Goal: Information Seeking & Learning: Find specific fact

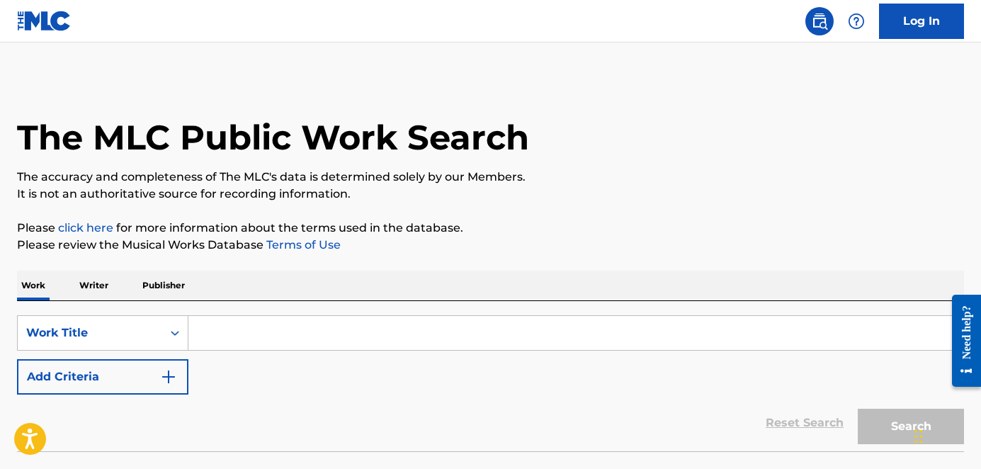
click at [212, 336] on input "Search Form" at bounding box center [575, 333] width 775 height 34
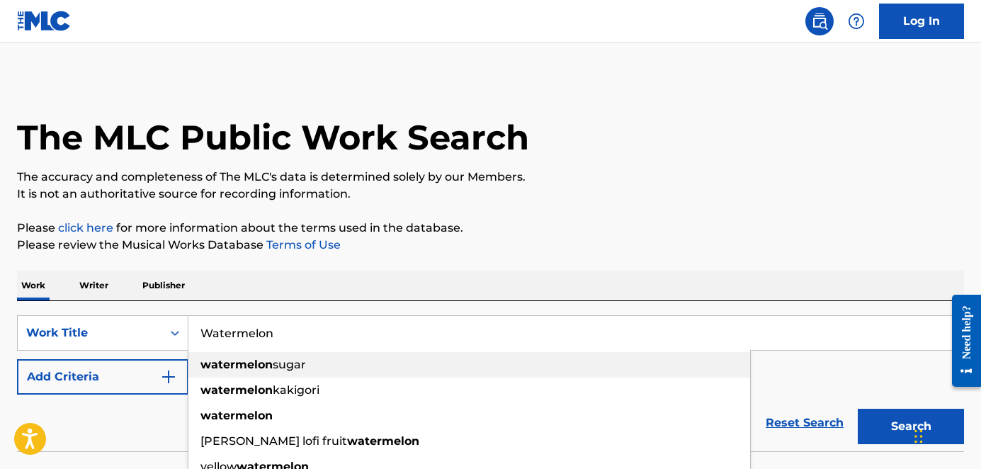
click at [225, 362] on strong "watermelon" at bounding box center [236, 364] width 72 height 13
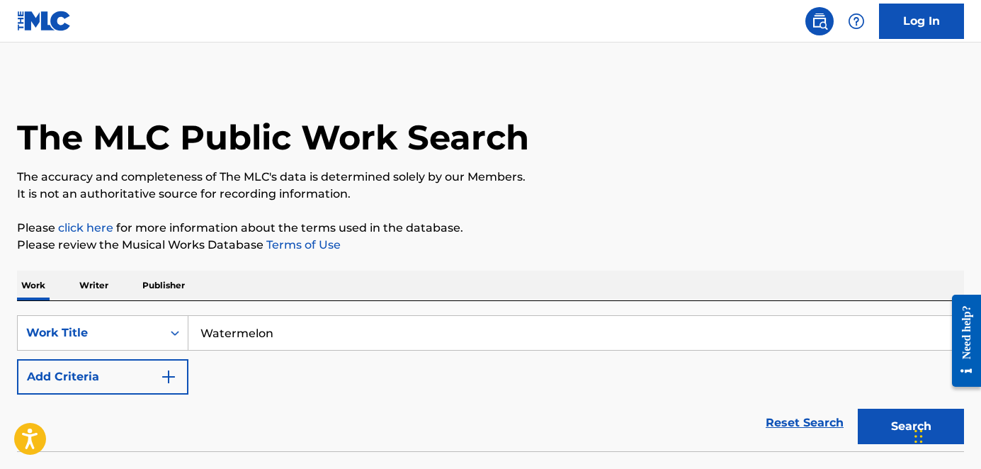
scroll to position [102, 0]
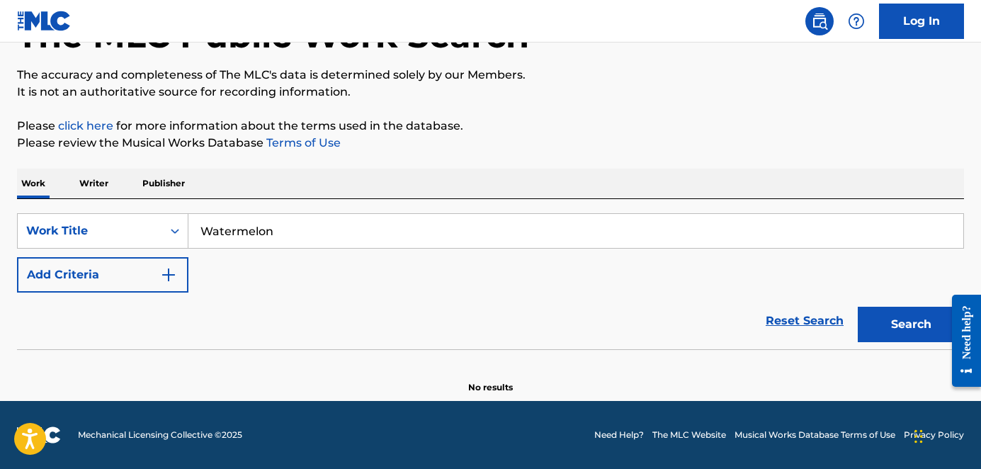
type input "watermelon sugar"
click at [857, 307] on button "Search" at bounding box center [910, 324] width 106 height 35
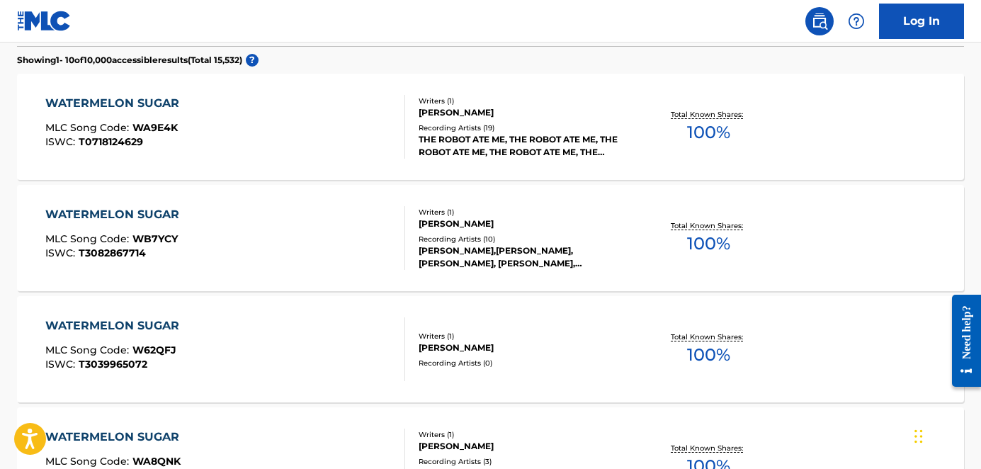
scroll to position [360, 0]
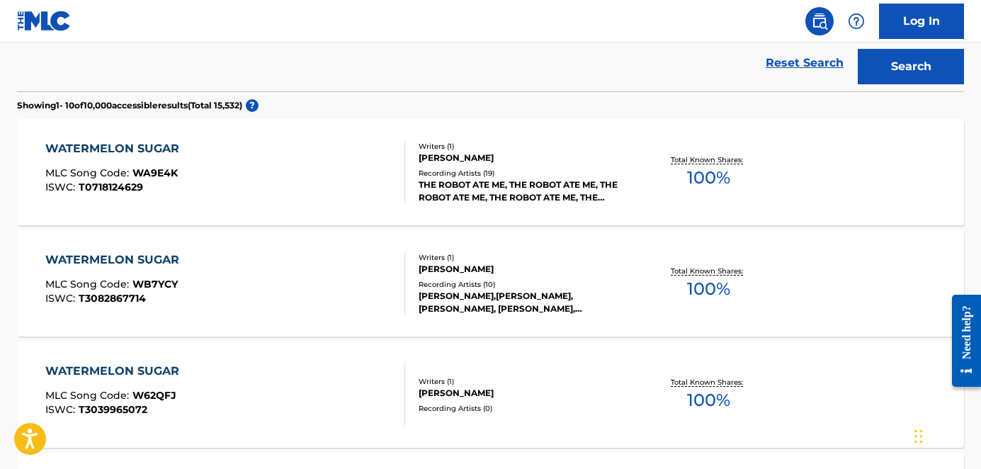
click at [163, 142] on div "WATERMELON SUGAR" at bounding box center [115, 148] width 141 height 17
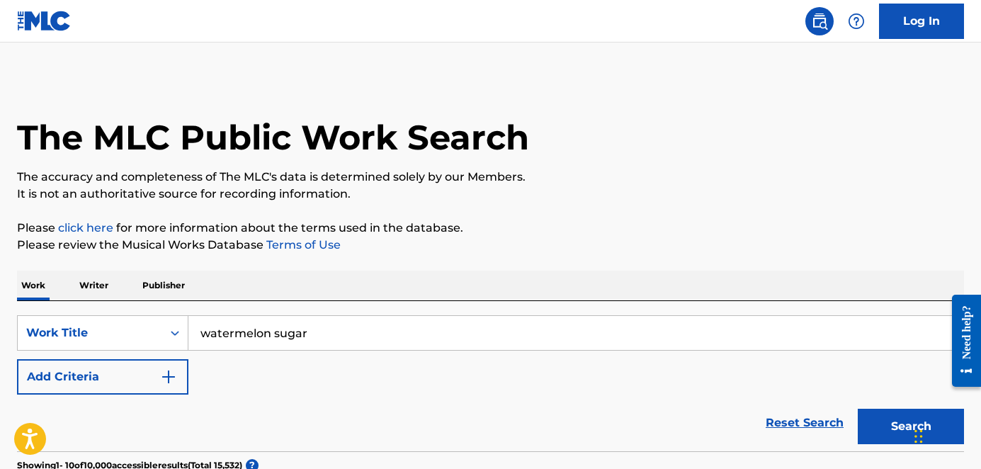
click at [168, 377] on img "Search Form" at bounding box center [168, 376] width 17 height 17
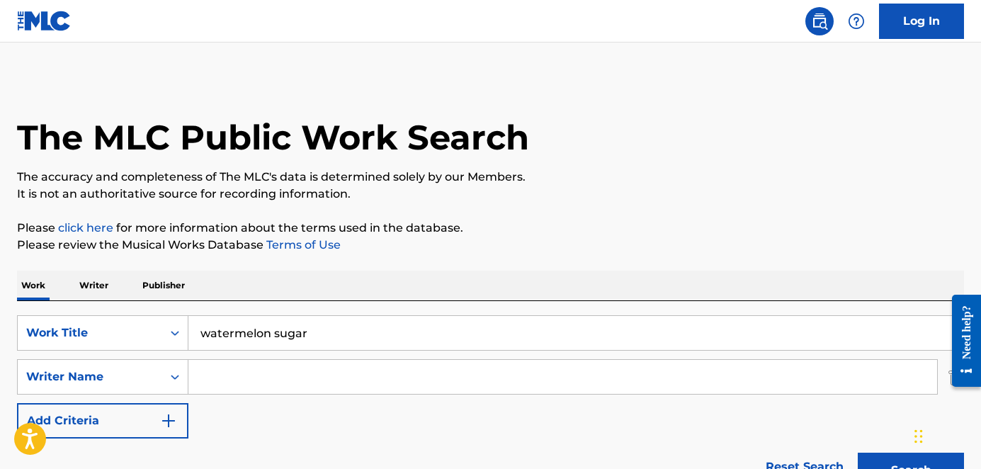
click at [219, 377] on input "Search Form" at bounding box center [562, 377] width 748 height 34
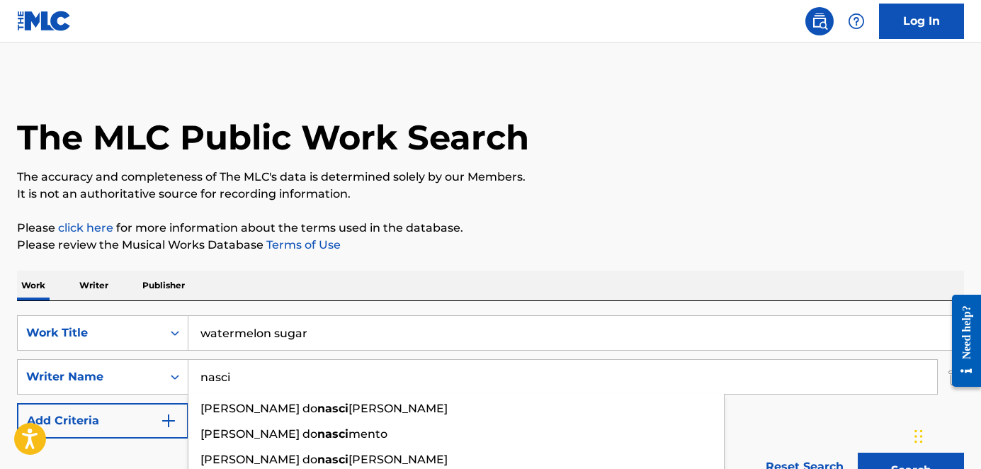
click at [857, 452] on button "Search" at bounding box center [910, 469] width 106 height 35
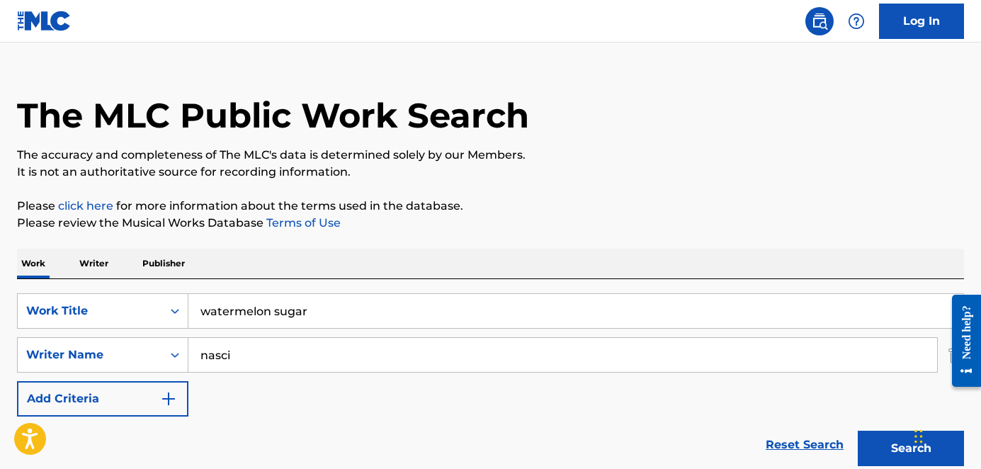
scroll to position [146, 0]
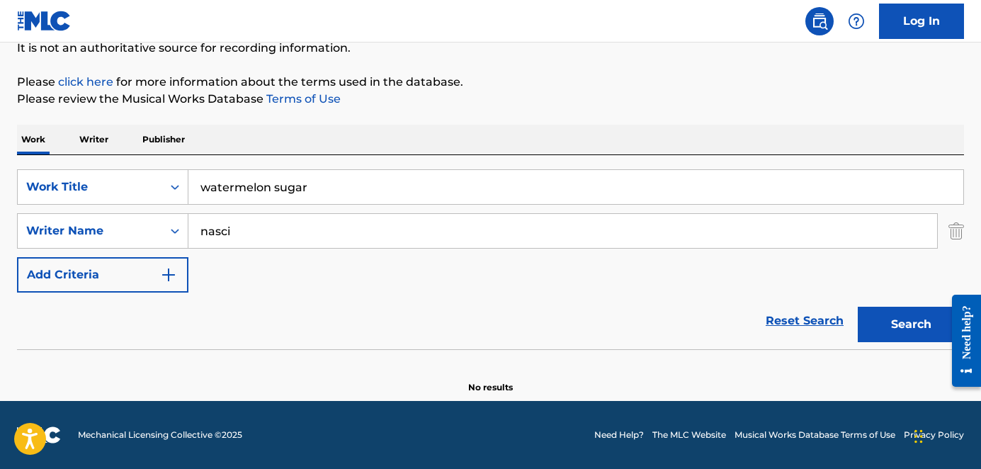
click at [880, 319] on button "Search" at bounding box center [910, 324] width 106 height 35
click at [266, 232] on input "nasci" at bounding box center [562, 231] width 748 height 34
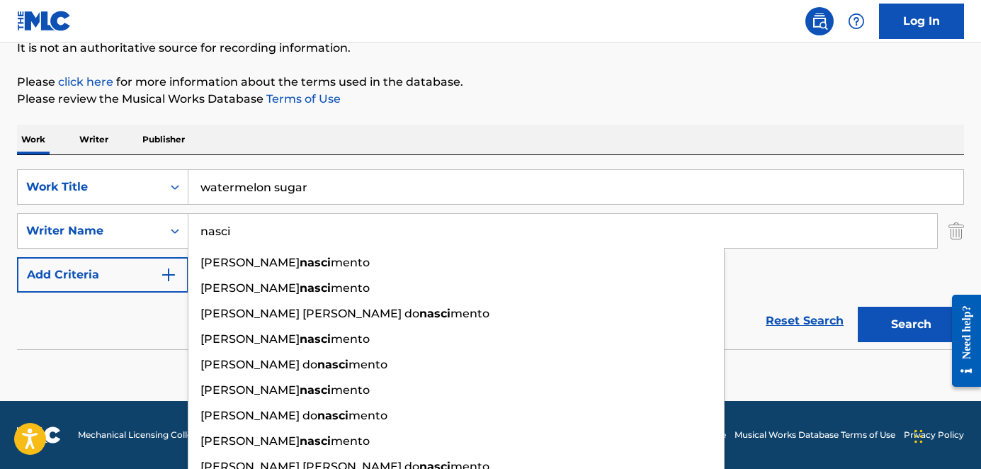
click at [202, 231] on input "nasci" at bounding box center [562, 231] width 748 height 34
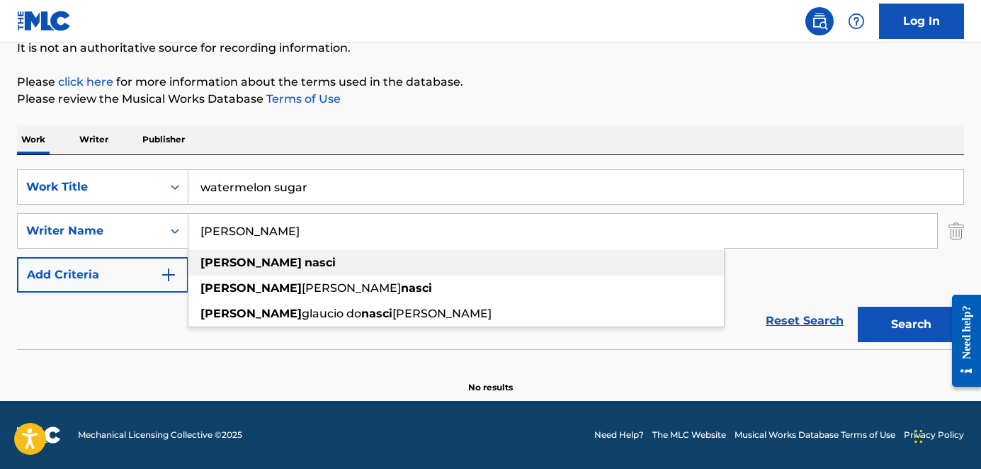
click at [302, 268] on span "Search Form" at bounding box center [303, 262] width 3 height 13
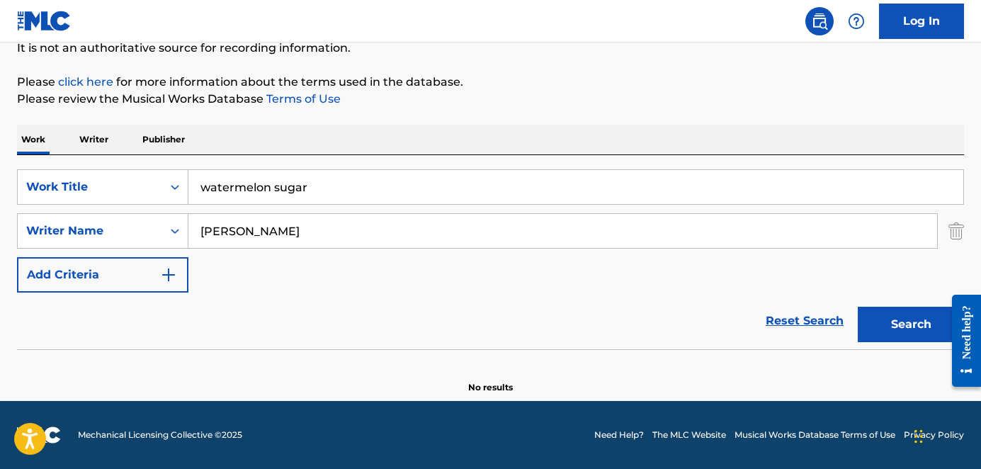
click at [927, 328] on button "Search" at bounding box center [910, 324] width 106 height 35
click at [228, 231] on input "[PERSON_NAME]" at bounding box center [562, 231] width 748 height 34
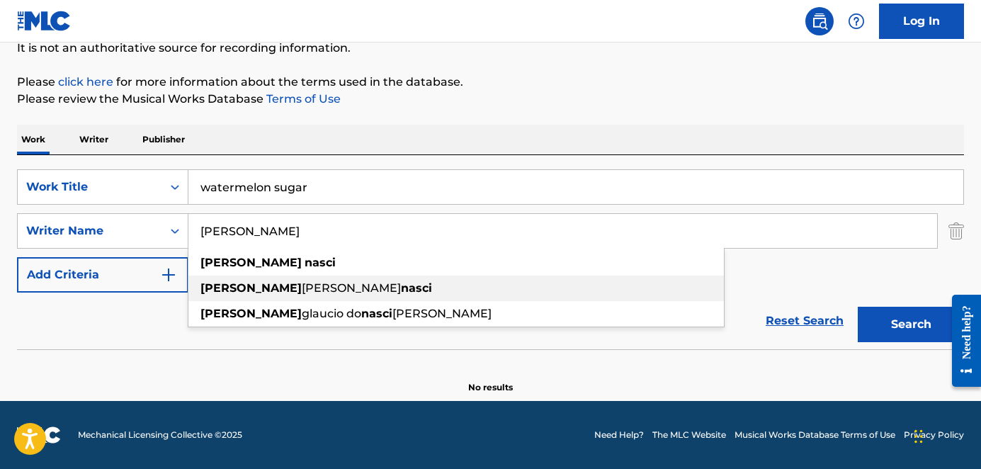
click at [252, 277] on div "[PERSON_NAME]" at bounding box center [455, 287] width 535 height 25
type input "[PERSON_NAME]"
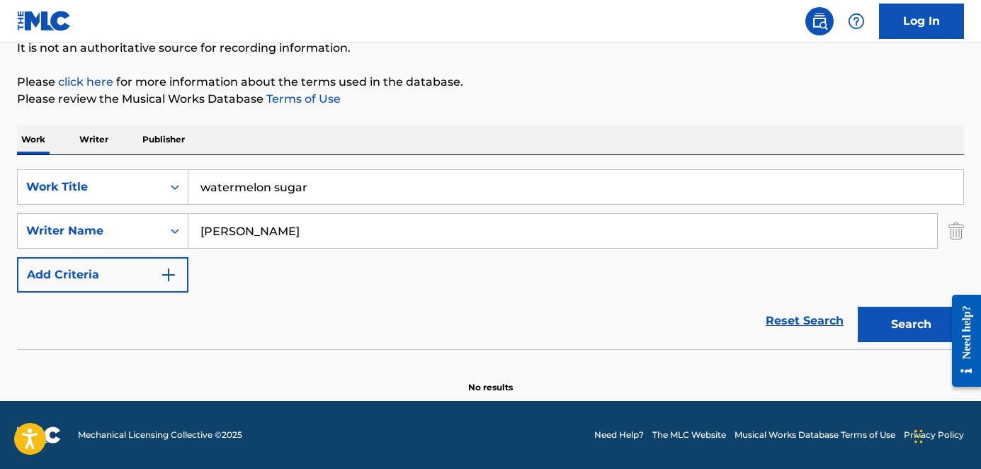
click at [900, 322] on button "Search" at bounding box center [910, 324] width 106 height 35
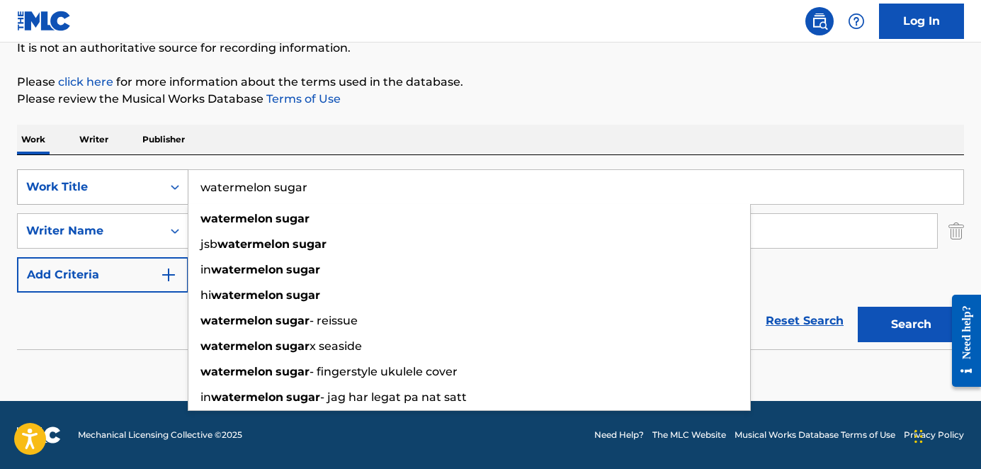
drag, startPoint x: 359, startPoint y: 183, endPoint x: 175, endPoint y: 171, distance: 184.4
click at [175, 171] on div "SearchWithCriteriaeb65d095-fff5-4999-8767-10a79540b4d3 Work Title watermelon su…" at bounding box center [490, 186] width 947 height 35
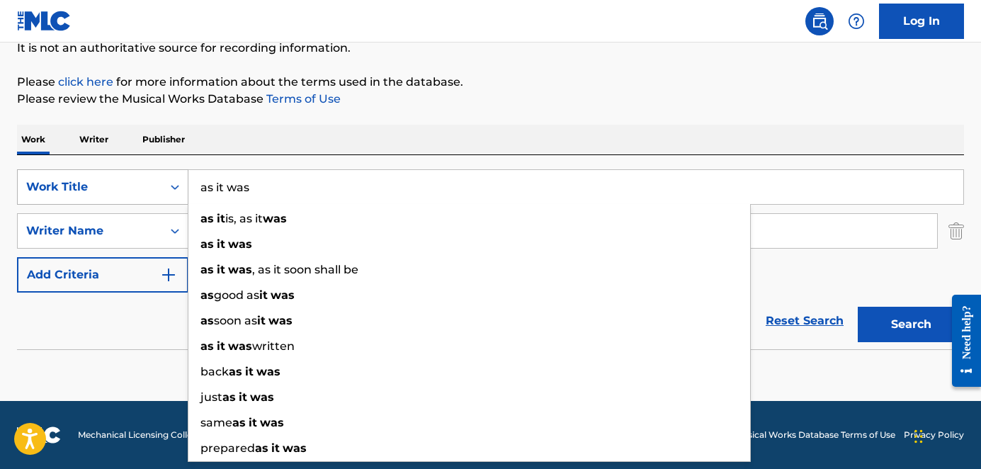
type input "as it was"
click at [857, 307] on button "Search" at bounding box center [910, 324] width 106 height 35
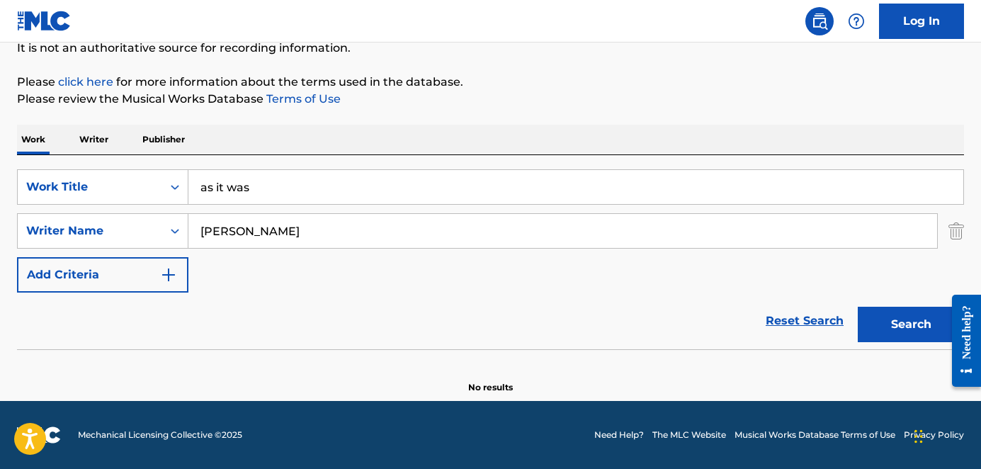
click at [903, 316] on button "Search" at bounding box center [910, 324] width 106 height 35
click at [273, 232] on input "[PERSON_NAME]" at bounding box center [562, 231] width 748 height 34
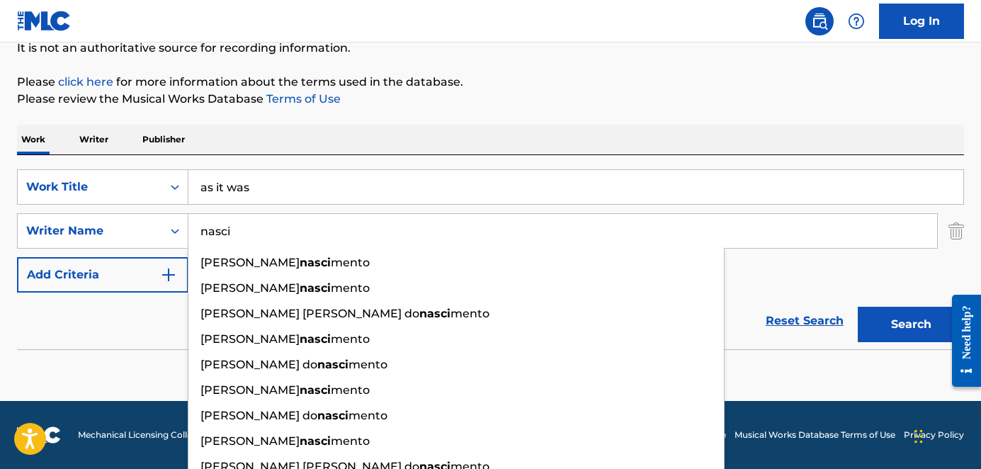
type input "nasci"
click at [857, 307] on button "Search" at bounding box center [910, 324] width 106 height 35
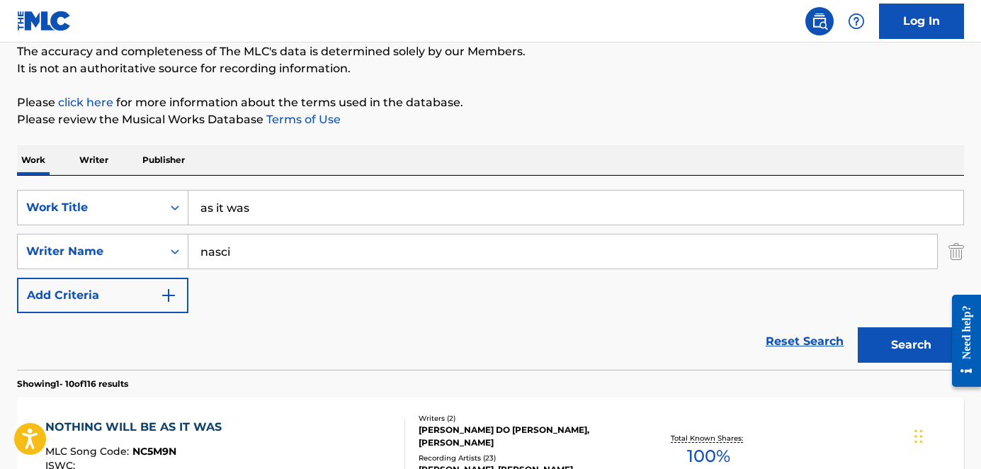
scroll to position [0, 0]
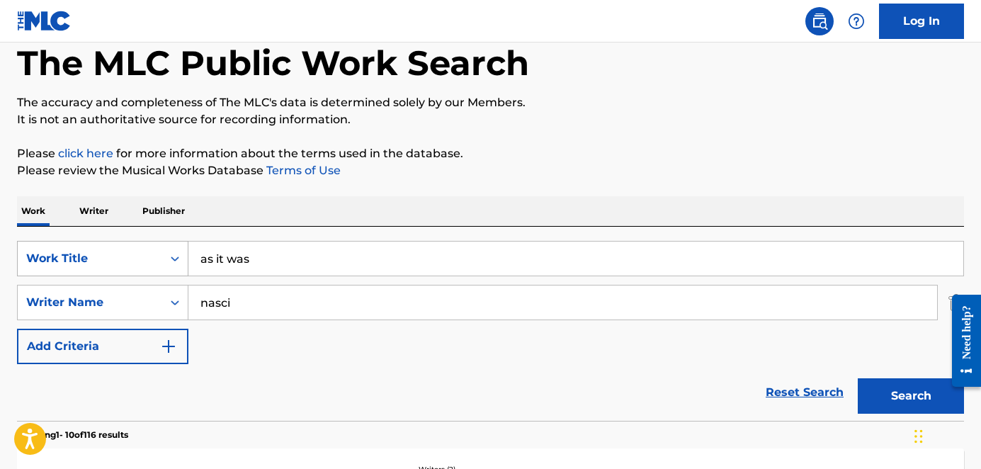
click at [171, 276] on div "Work Title" at bounding box center [102, 258] width 171 height 35
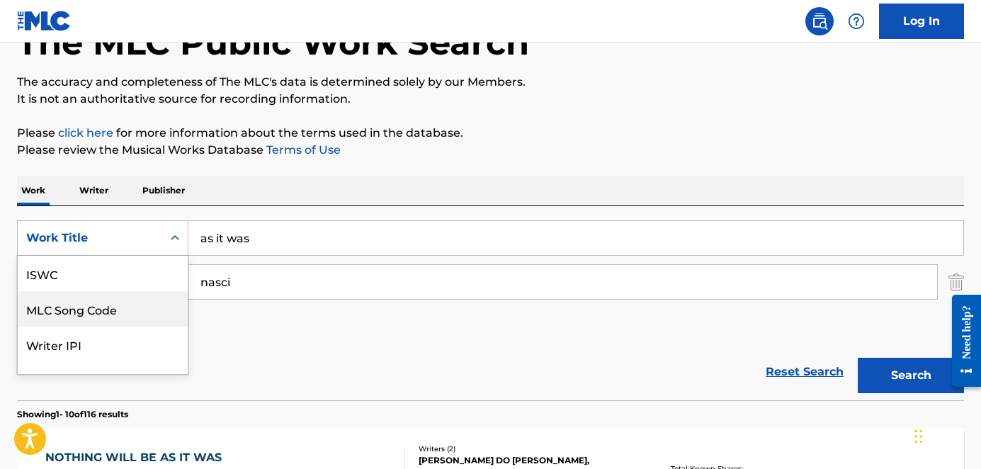
click at [286, 234] on input "as it was" at bounding box center [575, 238] width 775 height 34
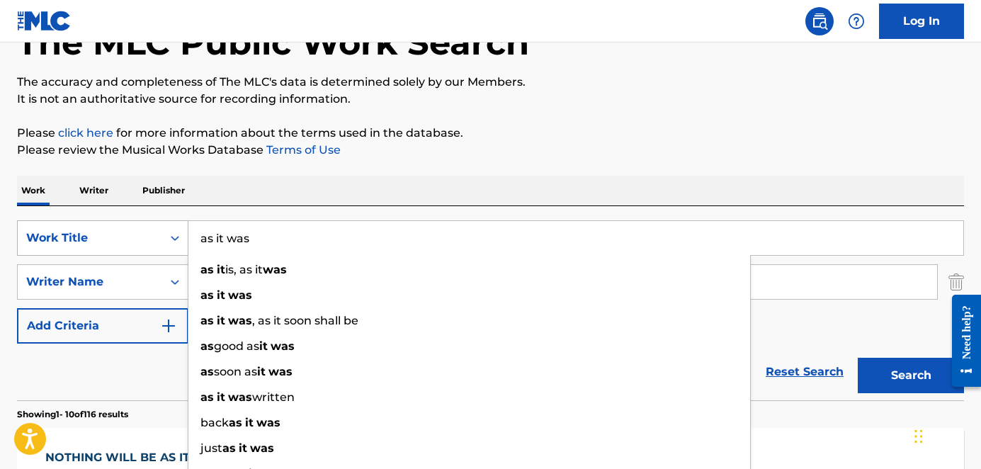
drag, startPoint x: 319, startPoint y: 232, endPoint x: 140, endPoint y: 225, distance: 178.6
click at [140, 225] on div "SearchWithCriteriaeb65d095-fff5-4999-8767-10a79540b4d3 Work Title as it was as …" at bounding box center [490, 237] width 947 height 35
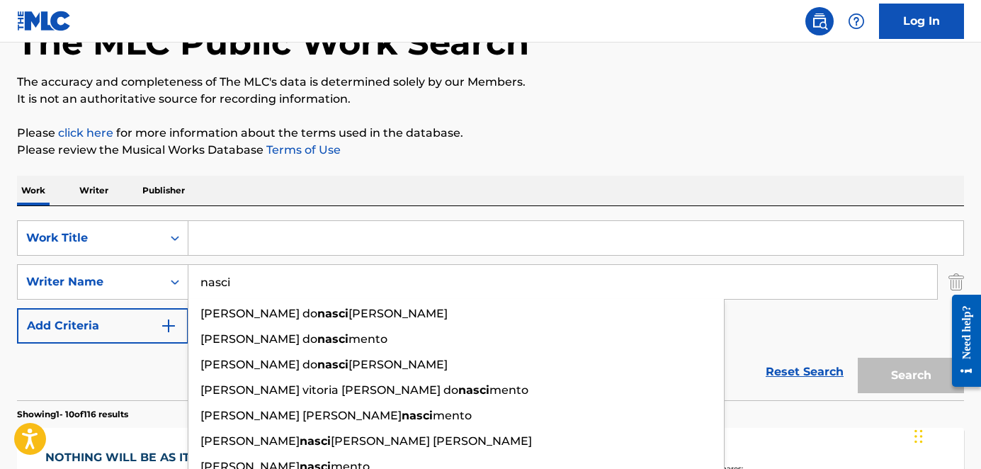
click at [266, 274] on input "nasci" at bounding box center [562, 282] width 748 height 34
drag, startPoint x: 270, startPoint y: 282, endPoint x: 178, endPoint y: 277, distance: 91.5
click at [178, 277] on div "SearchWithCriteriaf0f6a43c-8759-491c-97c6-a0cd3c9a3594 Writer Name [PERSON_NAME…" at bounding box center [490, 281] width 947 height 35
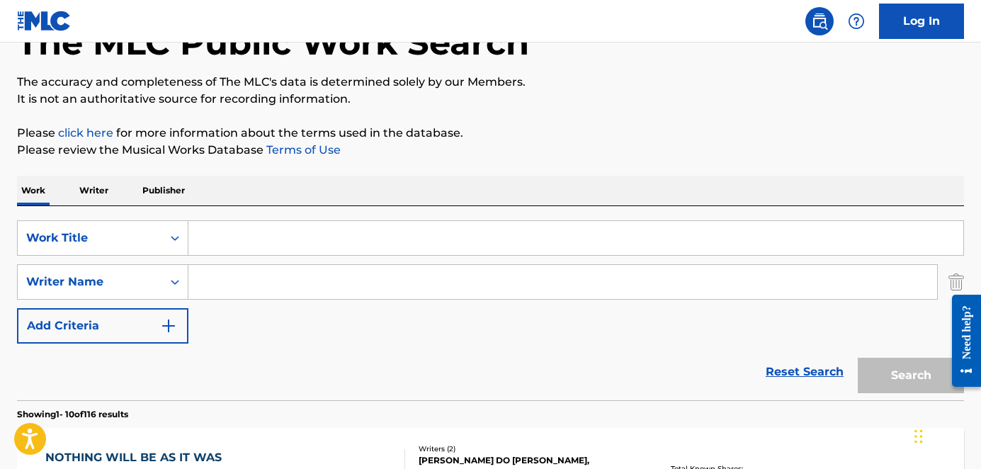
click at [234, 237] on input "Search Form" at bounding box center [575, 238] width 775 height 34
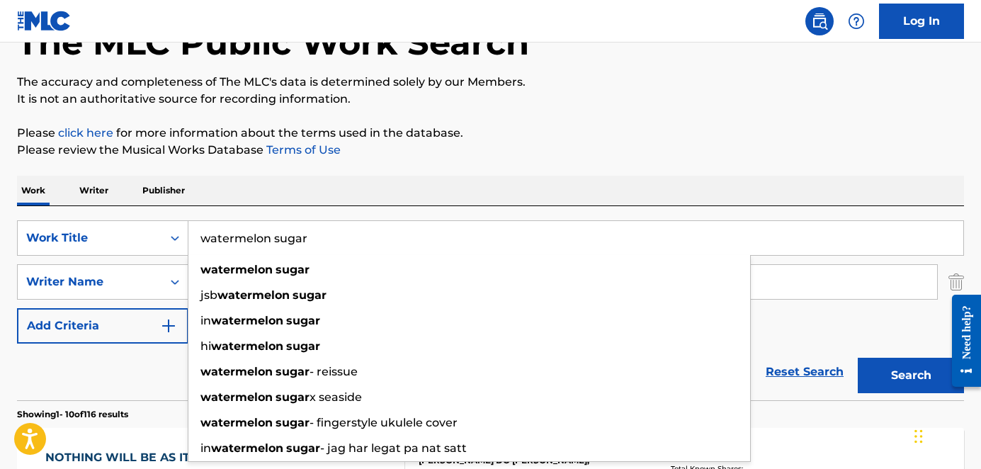
type input "watermelon sugar"
click at [221, 186] on div "Work Writer Publisher" at bounding box center [490, 191] width 947 height 30
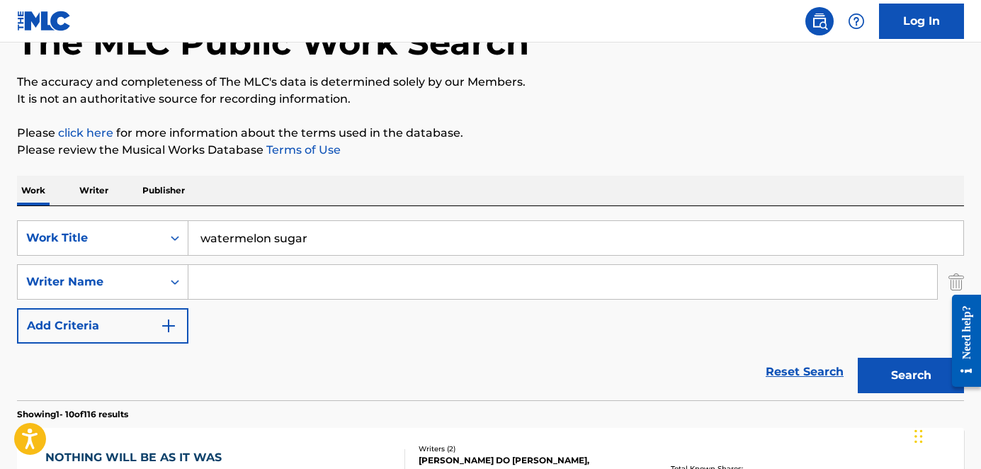
click at [214, 279] on input "Search Form" at bounding box center [562, 282] width 748 height 34
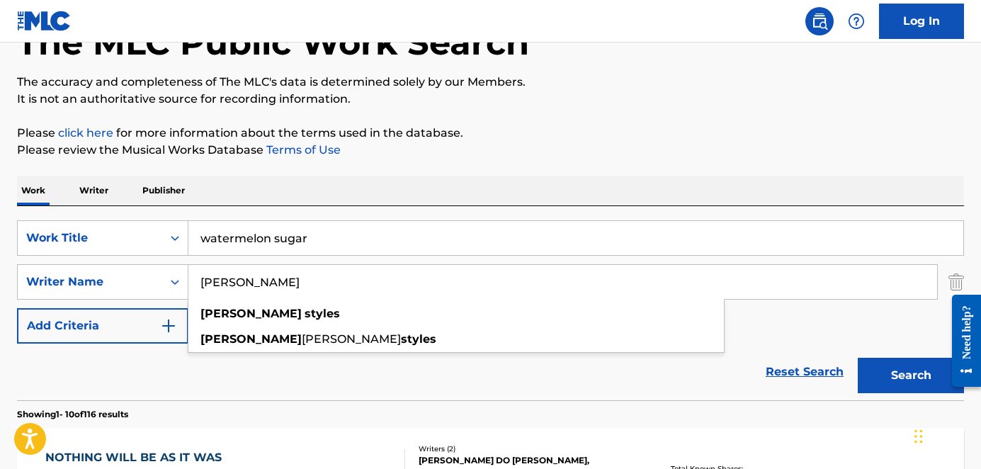
type input "[PERSON_NAME]"
click at [857, 358] on button "Search" at bounding box center [910, 375] width 106 height 35
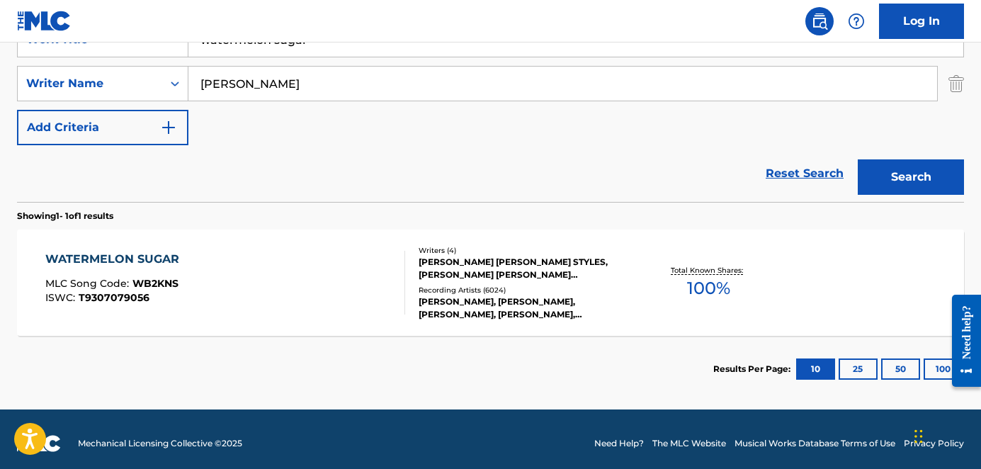
scroll to position [302, 0]
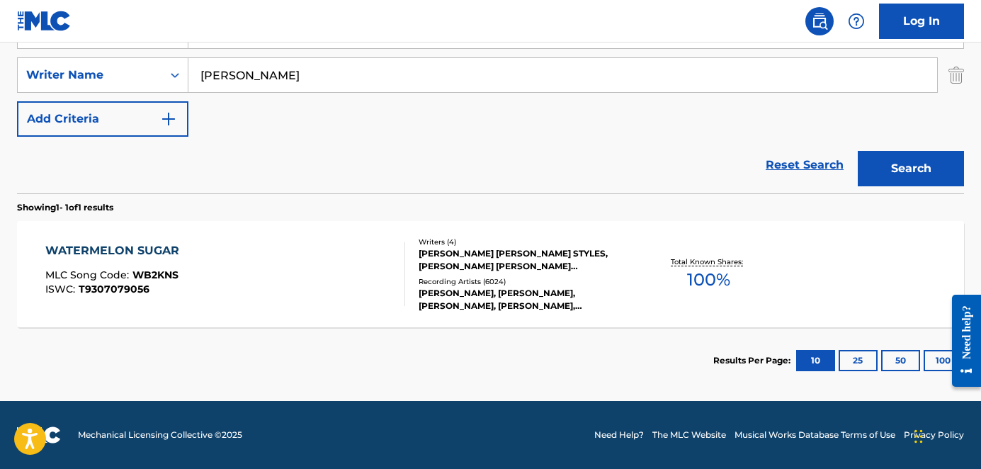
click at [182, 246] on div "WATERMELON SUGAR" at bounding box center [115, 250] width 141 height 17
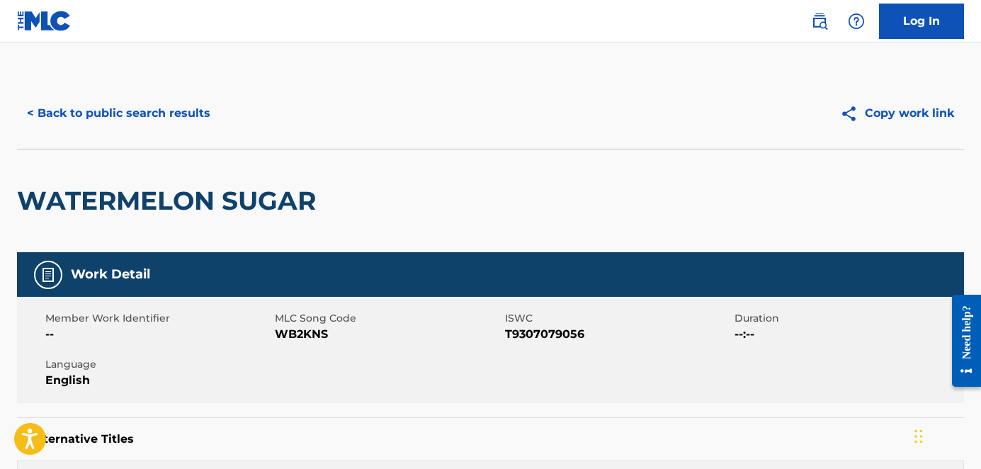
click at [64, 108] on button "< Back to public search results" at bounding box center [118, 113] width 203 height 35
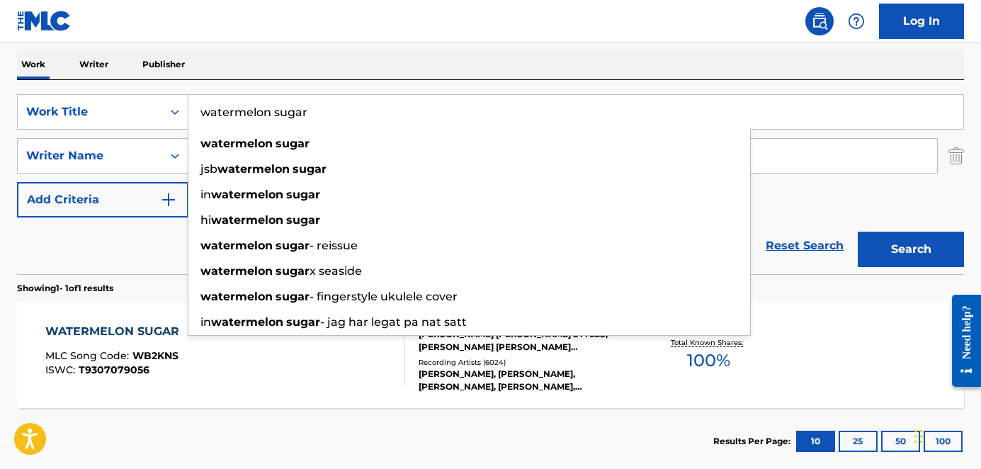
drag, startPoint x: 343, startPoint y: 118, endPoint x: 195, endPoint y: 110, distance: 148.2
click at [195, 110] on input "watermelon sugar" at bounding box center [575, 112] width 775 height 34
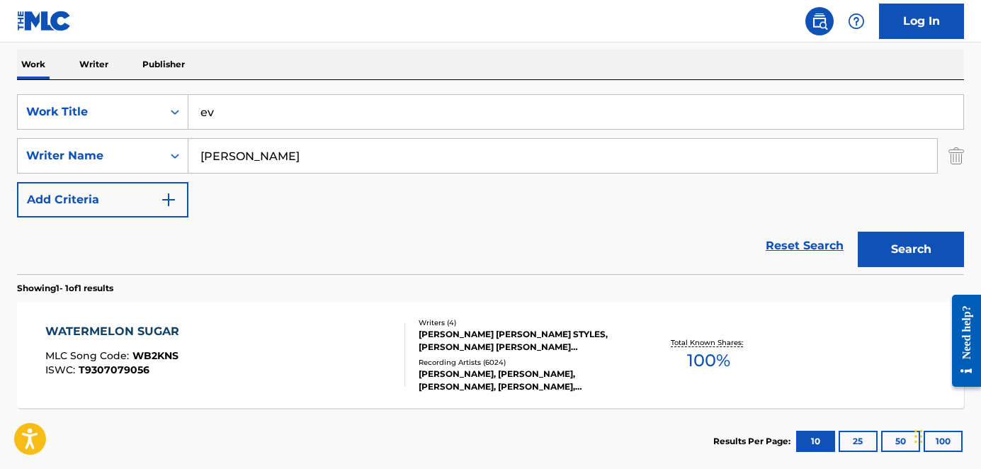
type input "e"
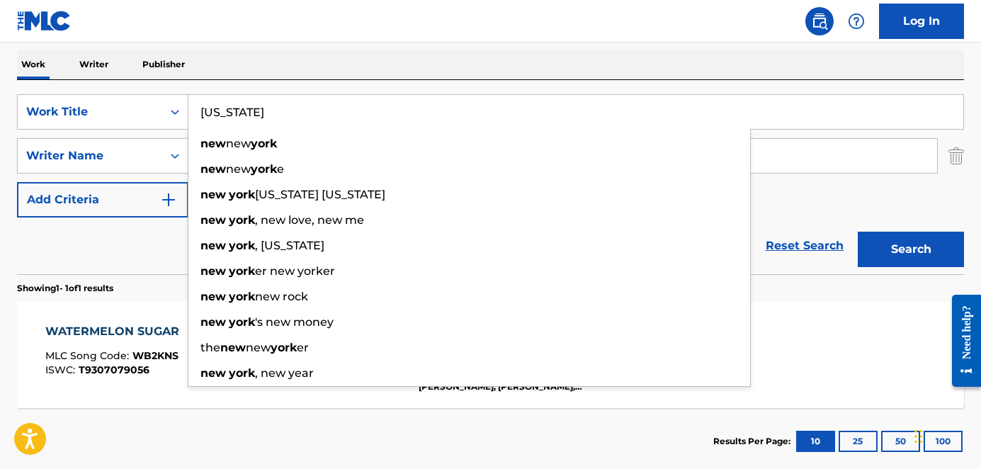
type input "[US_STATE]"
click at [857, 232] on button "Search" at bounding box center [910, 249] width 106 height 35
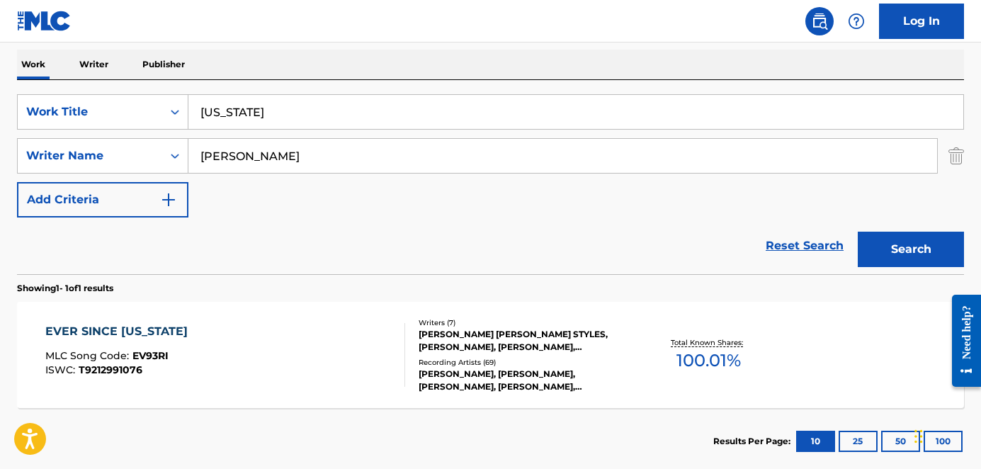
click at [156, 332] on div "EVER SINCE [US_STATE]" at bounding box center [119, 331] width 149 height 17
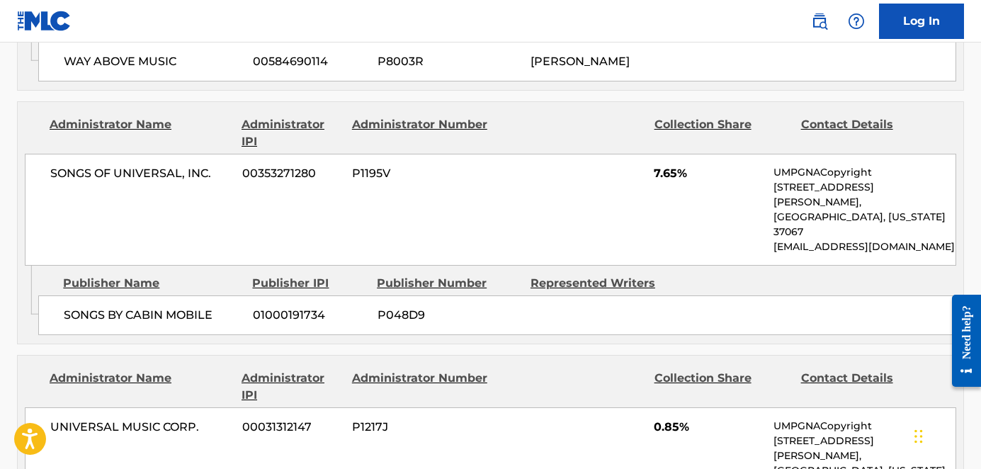
scroll to position [2636, 0]
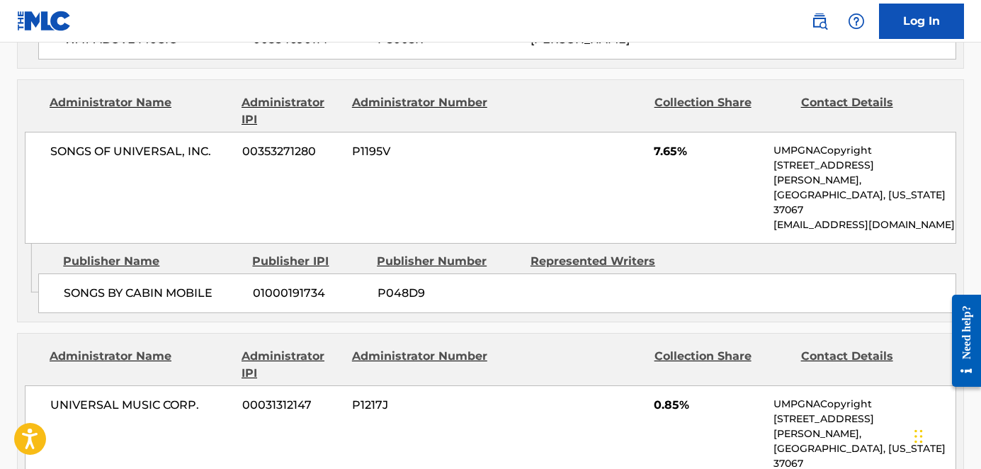
drag, startPoint x: 678, startPoint y: 316, endPoint x: 526, endPoint y: 311, distance: 152.3
copy span "[PERSON_NAME]"
